Goal: Information Seeking & Learning: Understand process/instructions

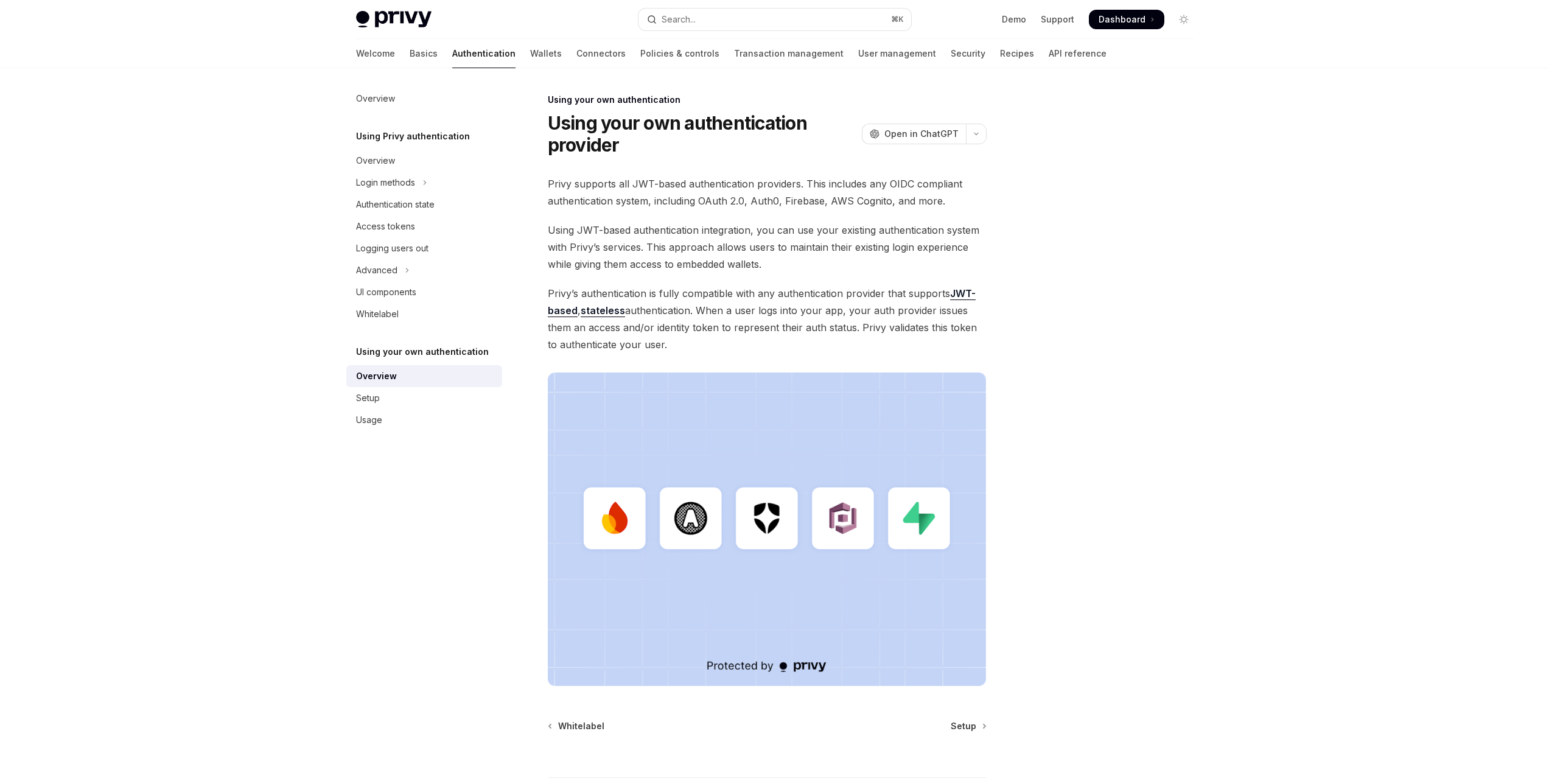
click at [963, 294] on link "JWT-based" at bounding box center [761, 301] width 428 height 30
click at [968, 726] on span "Setup" at bounding box center [964, 726] width 26 height 12
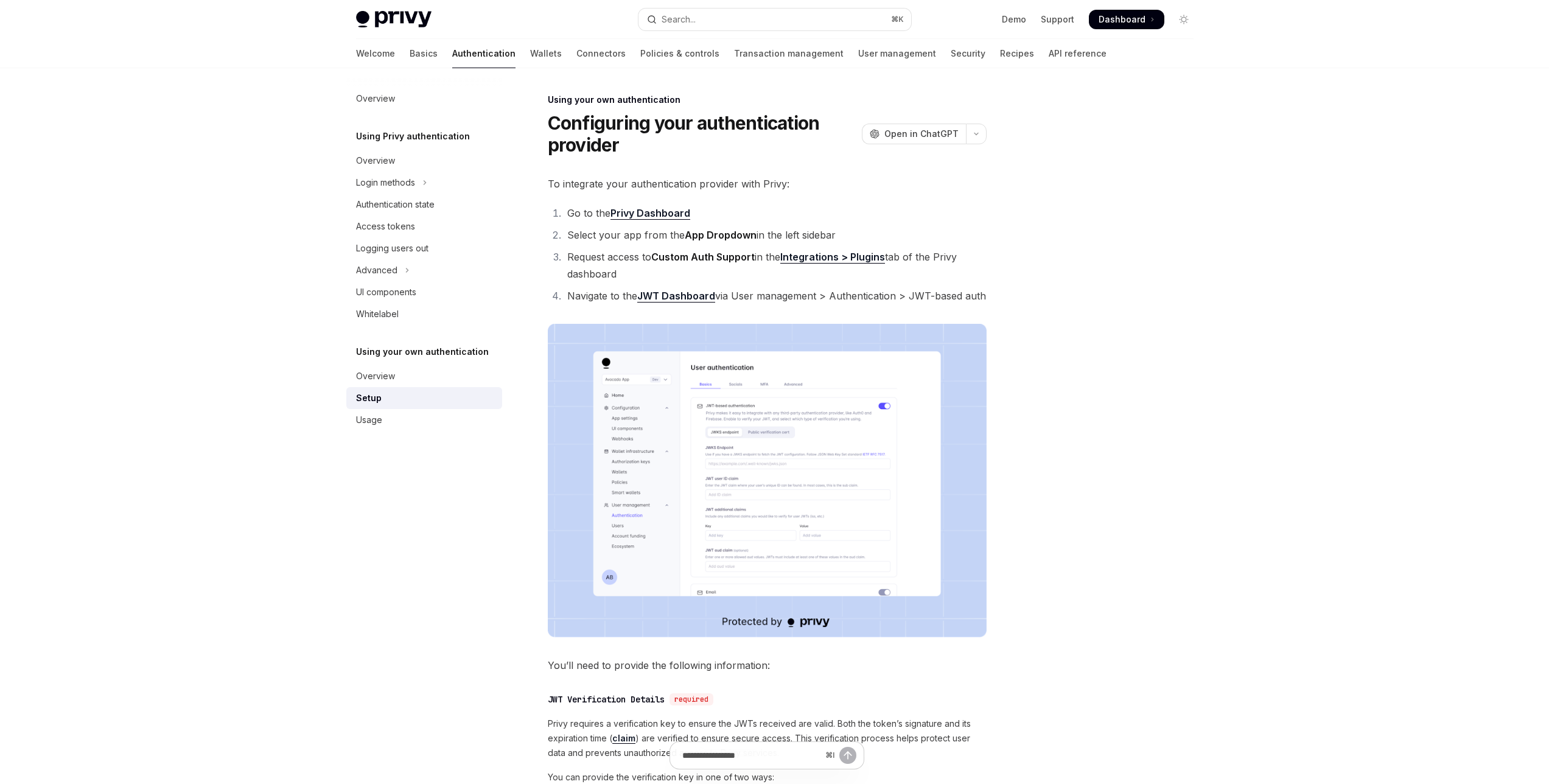
type textarea "*"
click at [790, 471] on img at bounding box center [767, 480] width 439 height 313
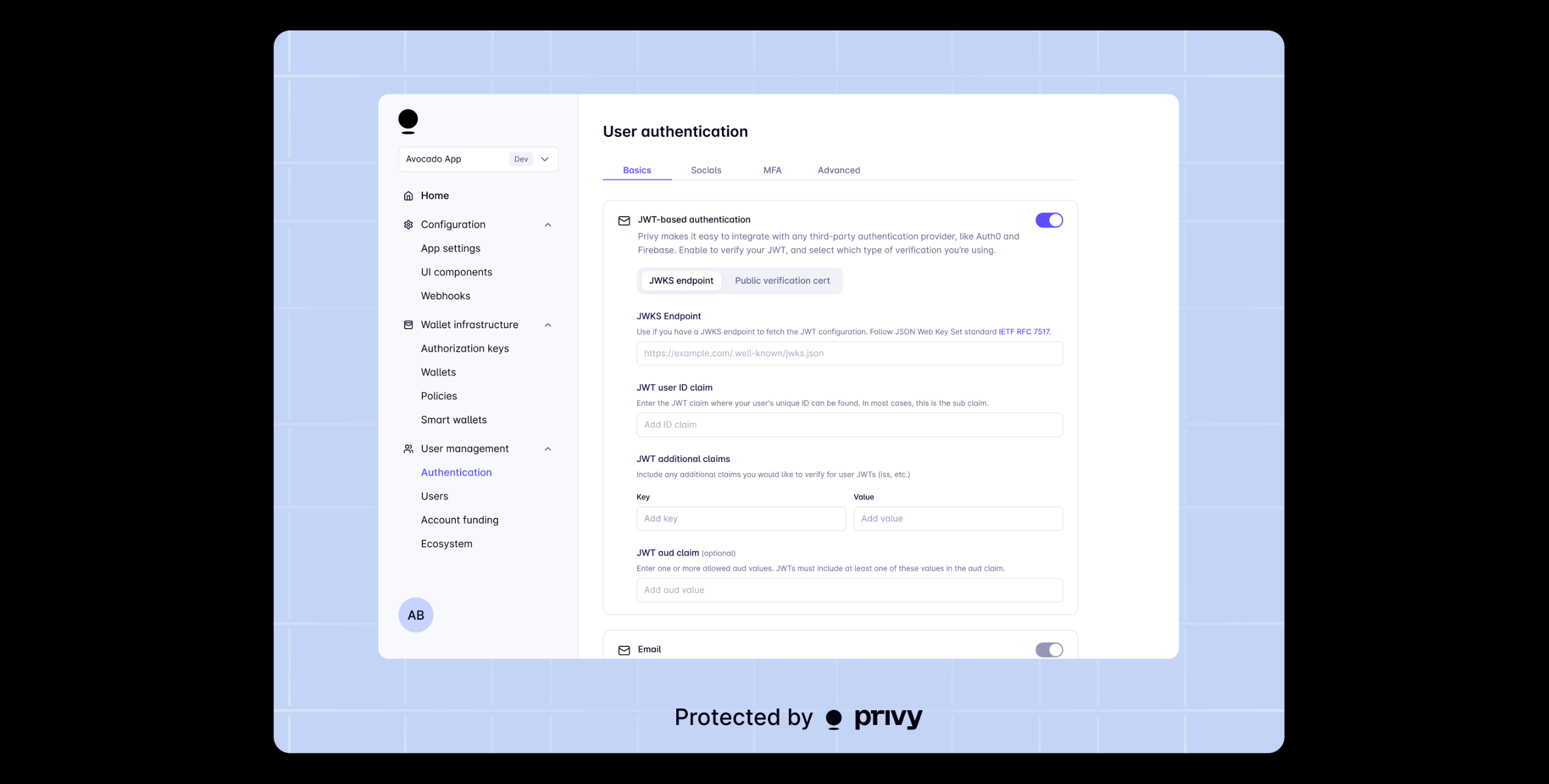
click at [585, 58] on img at bounding box center [779, 391] width 1011 height 723
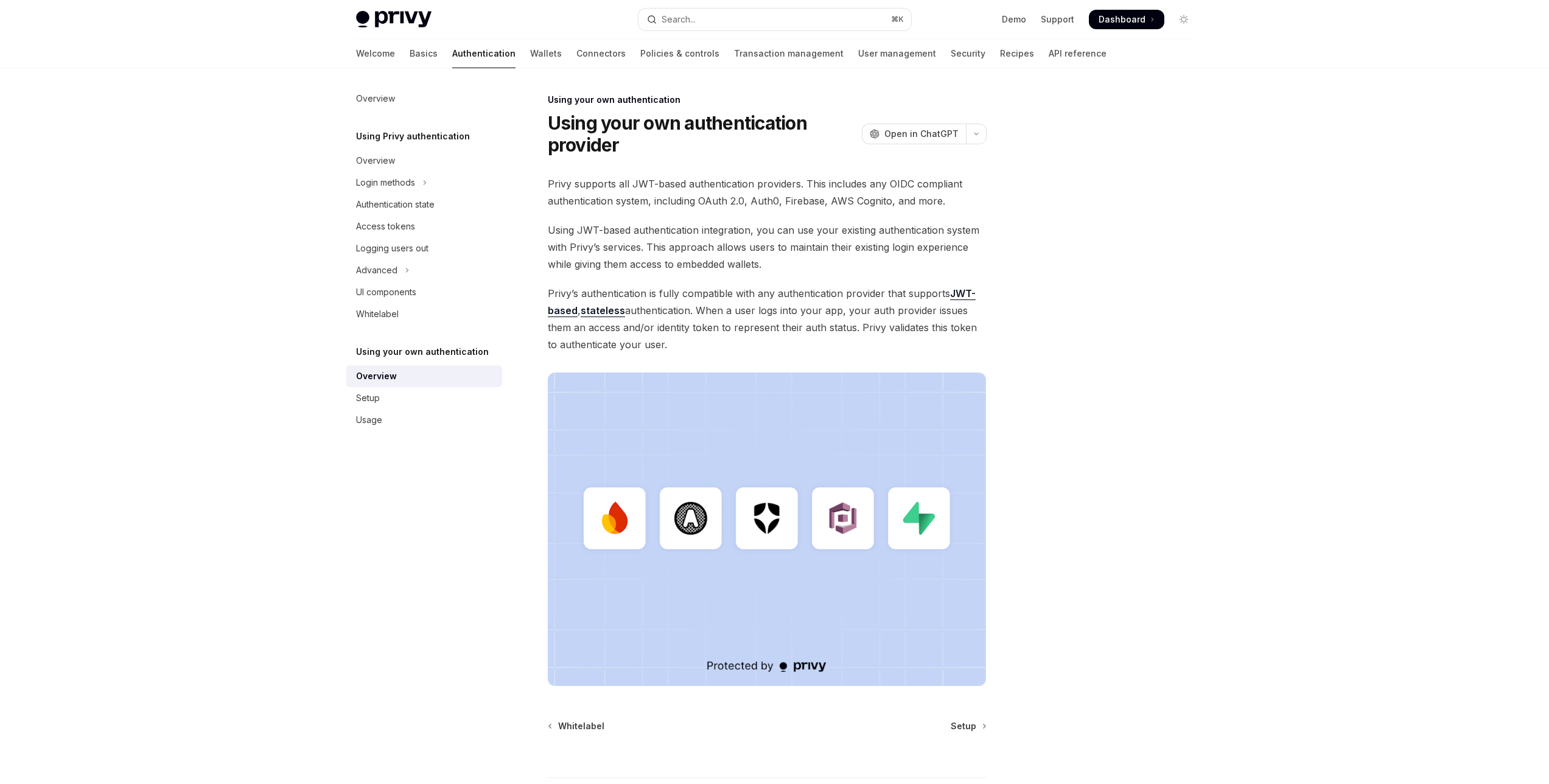
scroll to position [98, 0]
